Goal: Check status: Check status

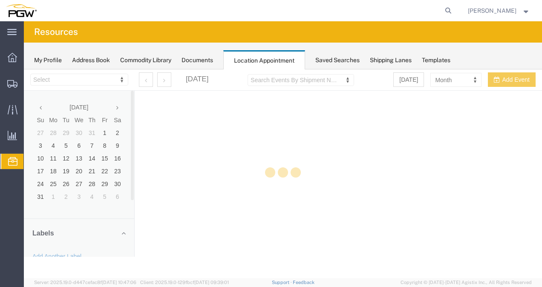
select select "62891"
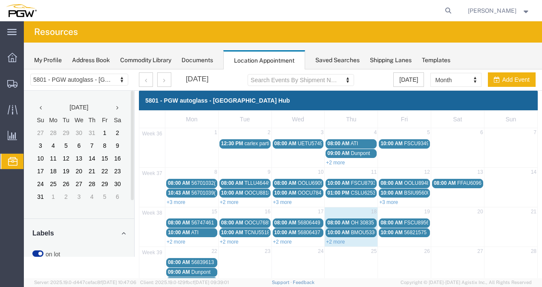
click at [355, 221] on span "OH 30835" at bounding box center [362, 223] width 23 height 6
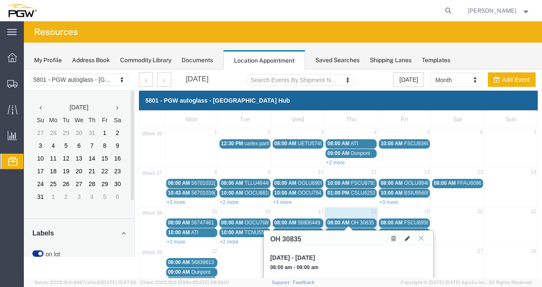
click at [289, 241] on h3 "OH 30835" at bounding box center [285, 240] width 31 height 8
copy div "OH 30835"
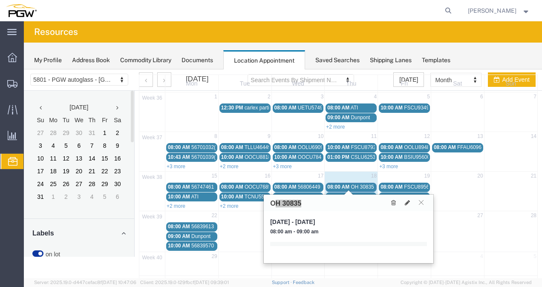
scroll to position [63, 0]
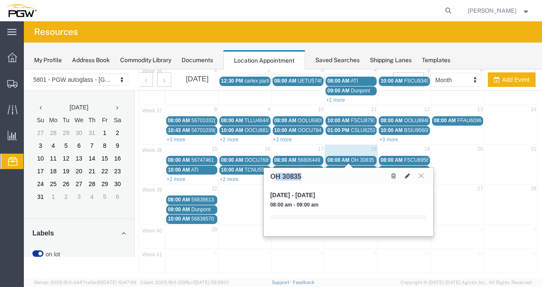
click at [424, 175] on icon at bounding box center [421, 175] width 5 height 5
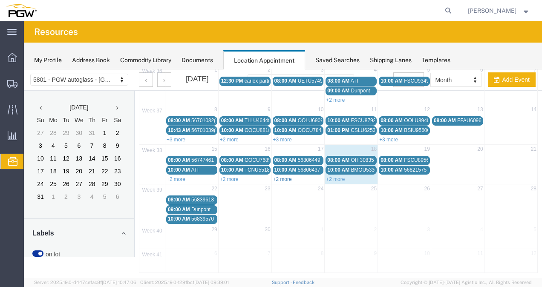
click at [283, 176] on link "+2 more" at bounding box center [282, 179] width 19 height 6
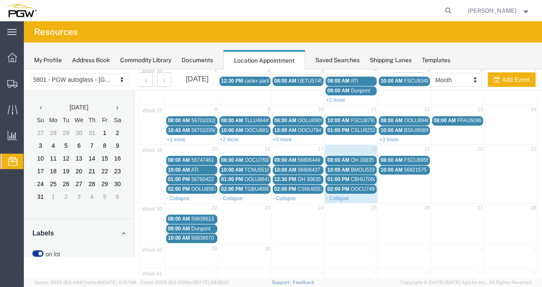
click at [283, 176] on span "12:30 PM" at bounding box center [285, 179] width 22 height 6
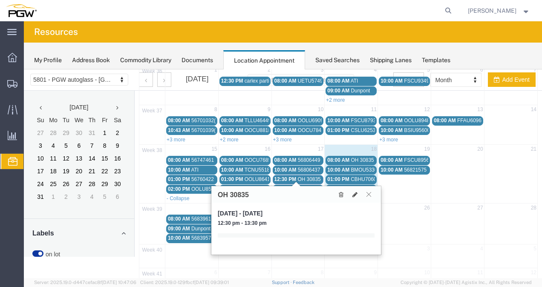
click at [373, 193] on button at bounding box center [369, 194] width 12 height 8
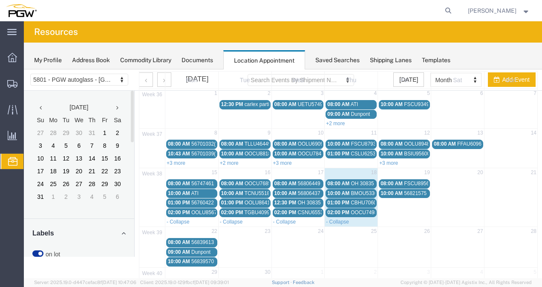
scroll to position [38, 0]
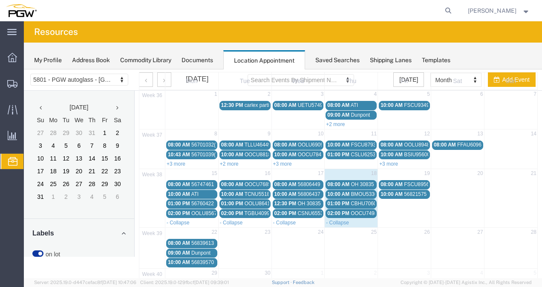
click at [390, 182] on span "08:00 AM" at bounding box center [392, 185] width 22 height 6
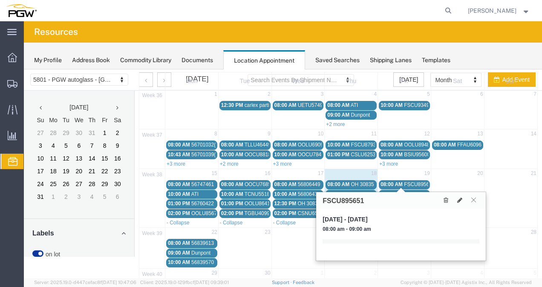
click at [477, 196] on button at bounding box center [474, 200] width 12 height 8
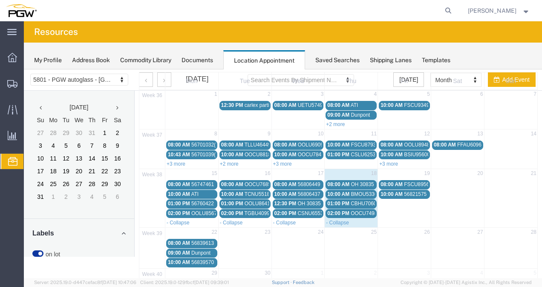
click at [367, 191] on span "BMOU533091" at bounding box center [367, 194] width 32 height 6
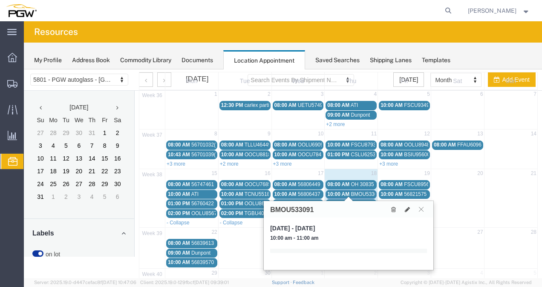
click at [305, 214] on div "BMOU533091" at bounding box center [349, 209] width 170 height 17
click at [306, 205] on div "BMOU533091" at bounding box center [349, 209] width 170 height 17
copy h3 "BMOU533091"
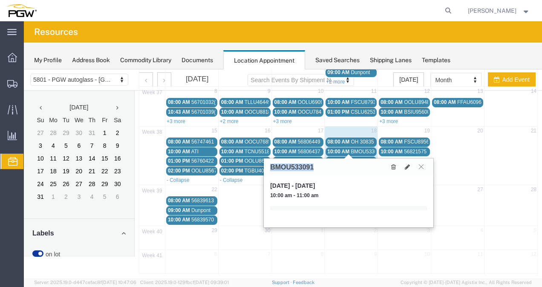
drag, startPoint x: 426, startPoint y: 168, endPoint x: 404, endPoint y: 169, distance: 22.2
click at [426, 168] on button at bounding box center [421, 167] width 12 height 8
